Goal: Information Seeking & Learning: Compare options

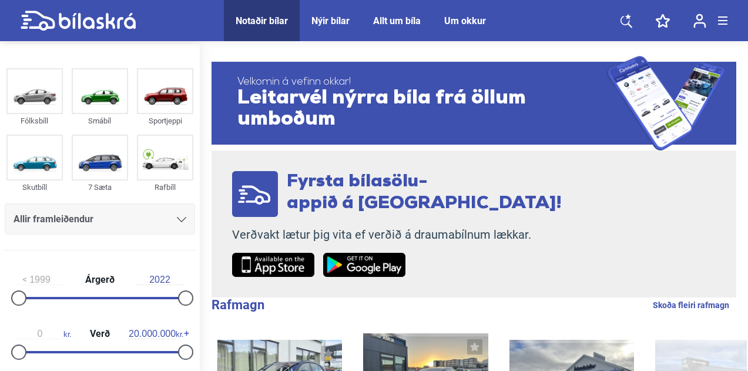
scroll to position [105, 0]
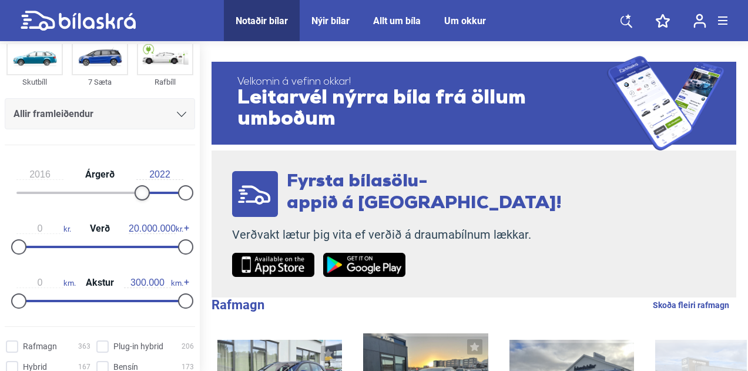
type input "2017"
drag, startPoint x: 19, startPoint y: 193, endPoint x: 145, endPoint y: 186, distance: 126.5
click at [145, 186] on div at bounding box center [149, 192] width 15 height 15
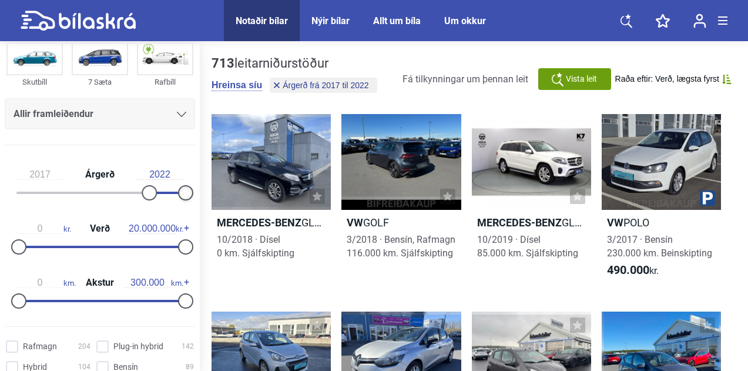
drag, startPoint x: 183, startPoint y: 189, endPoint x: 211, endPoint y: 186, distance: 27.8
type input "0"
drag, startPoint x: 19, startPoint y: 301, endPoint x: 45, endPoint y: 300, distance: 25.9
click at [5, 300] on div "0 km. Akstur 300.000 km." at bounding box center [100, 290] width 190 height 54
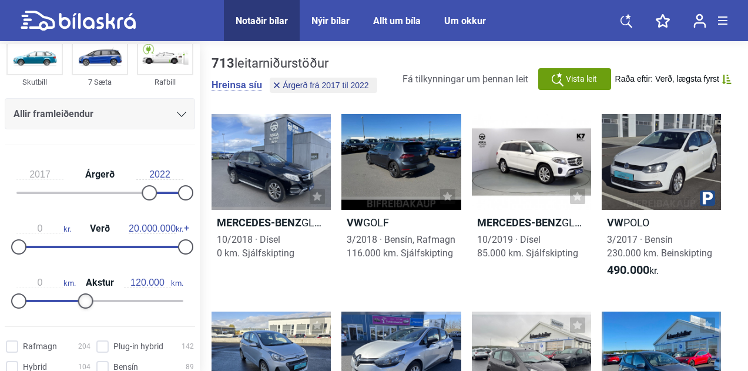
type input "110.000"
drag, startPoint x: 173, startPoint y: 301, endPoint x: 81, endPoint y: 309, distance: 93.2
click at [81, 309] on div "0 km. Akstur 110.000 km." at bounding box center [100, 290] width 190 height 54
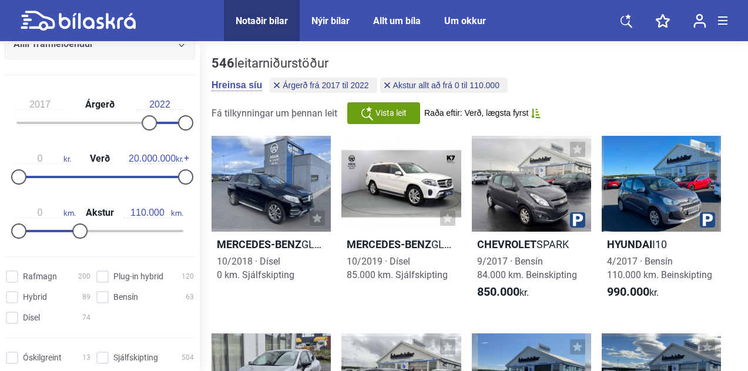
scroll to position [185, 0]
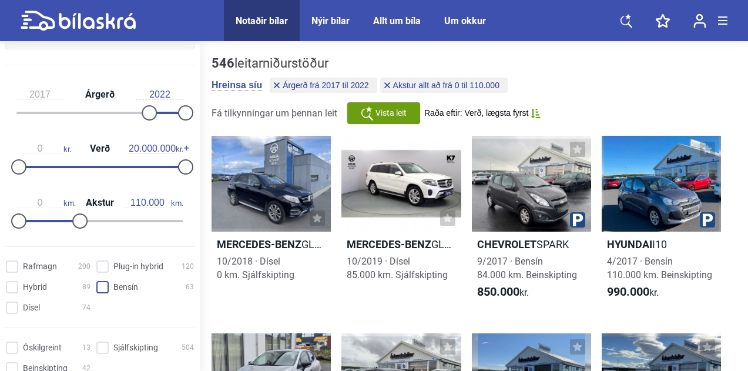
click at [102, 287] on input "Bensín 63" at bounding box center [147, 287] width 98 height 12
checkbox input "true"
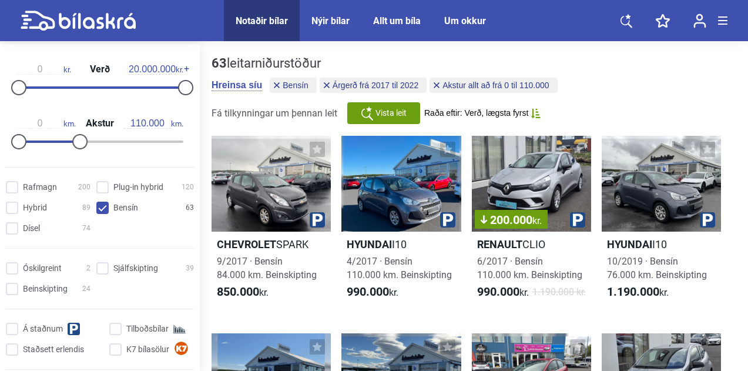
scroll to position [267, 0]
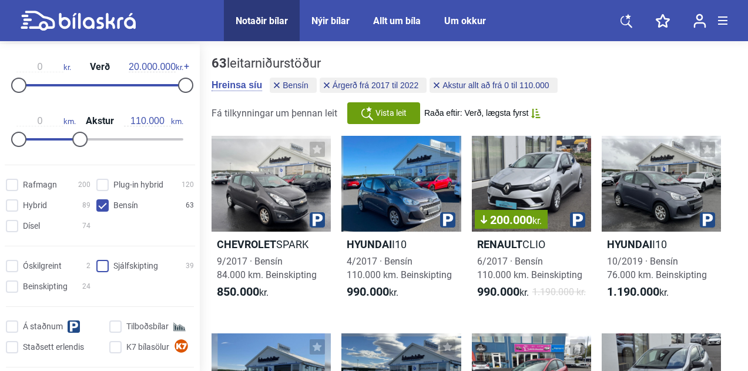
click at [100, 264] on input "Sjálfskipting 39" at bounding box center [147, 266] width 98 height 12
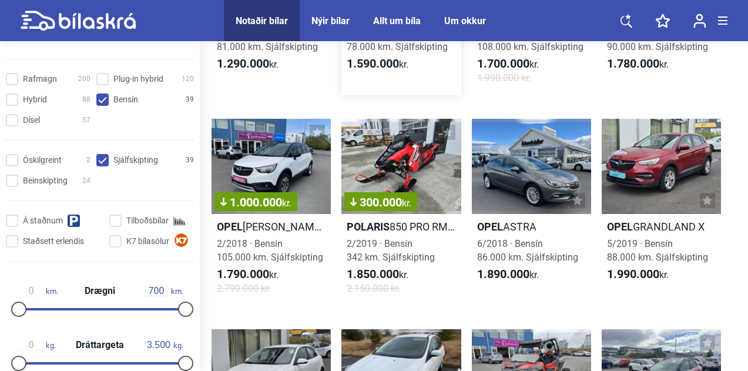
scroll to position [209, 0]
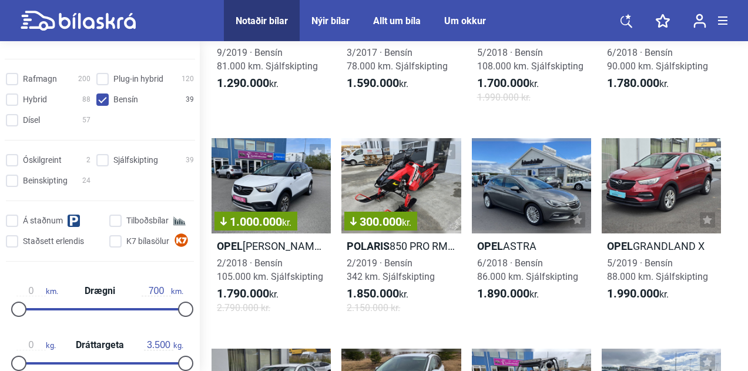
checkbox input "false"
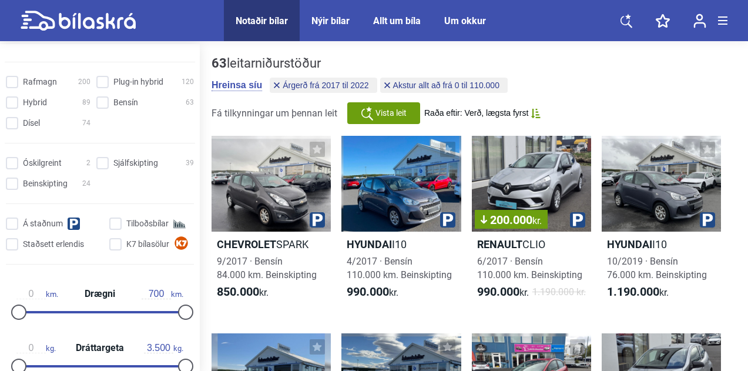
checkbox input "false"
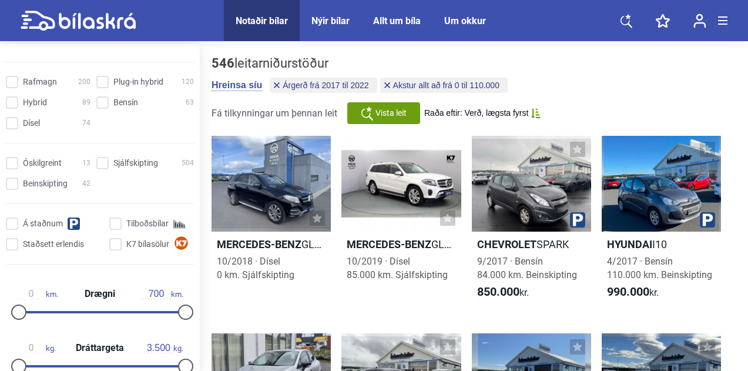
type input "300.000"
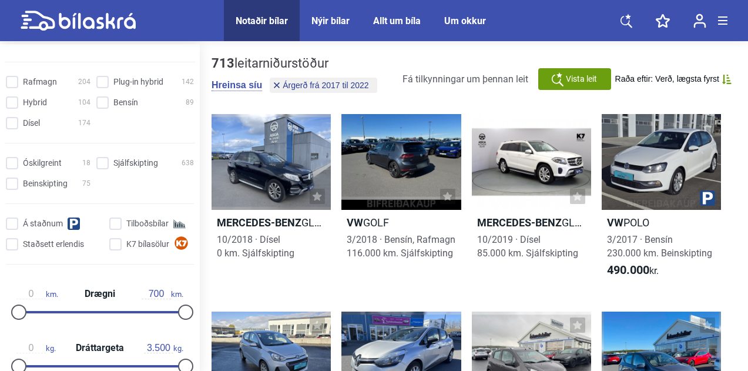
type input "1999"
